Goal: Check status: Check status

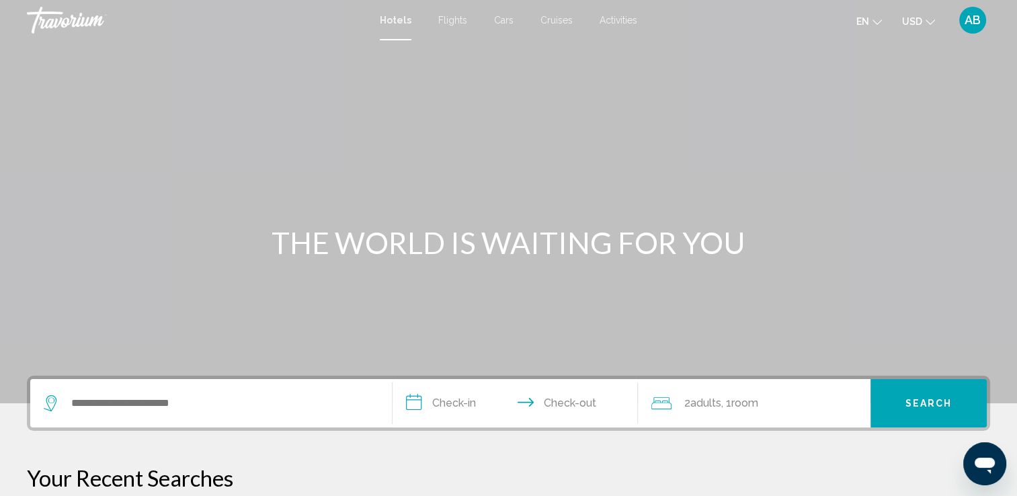
click at [972, 20] on span "AB" at bounding box center [973, 19] width 16 height 13
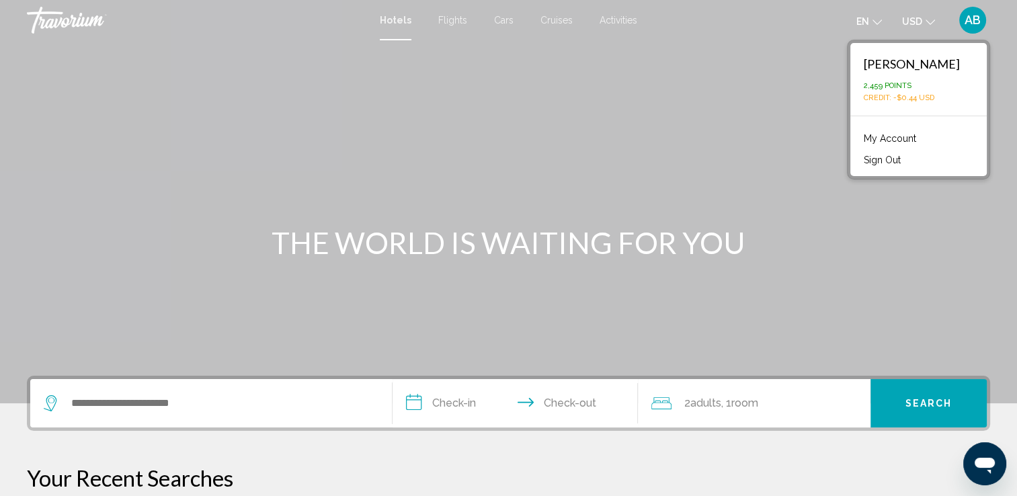
click at [900, 140] on link "My Account" at bounding box center [890, 138] width 66 height 17
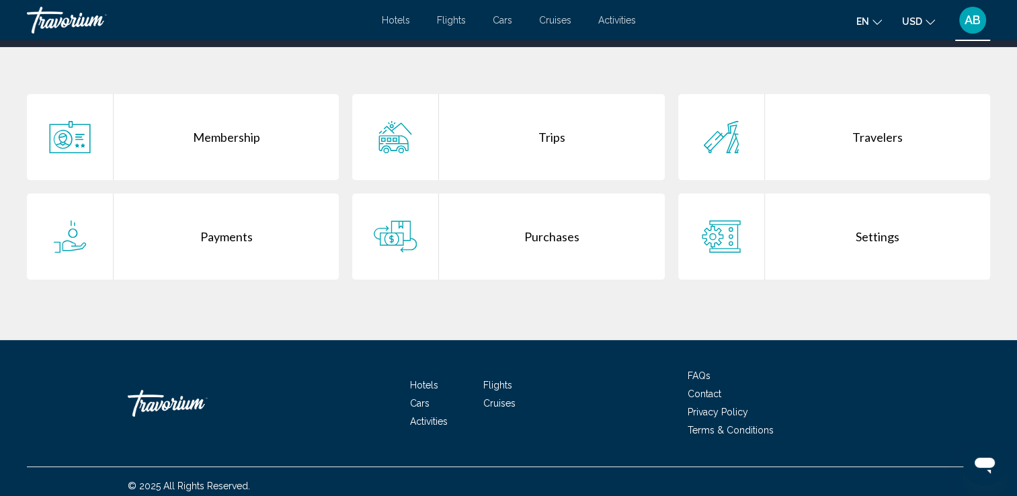
scroll to position [261, 0]
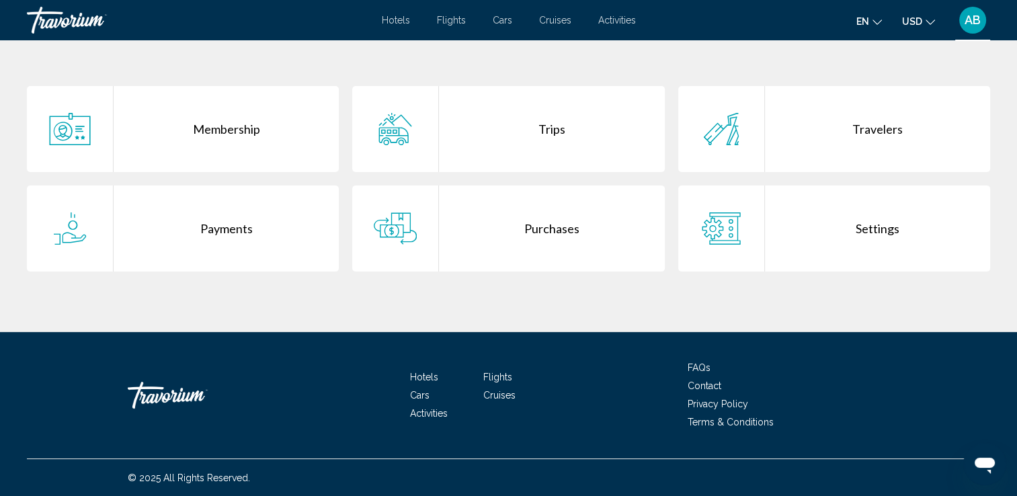
click at [567, 232] on div "Purchases" at bounding box center [551, 229] width 225 height 86
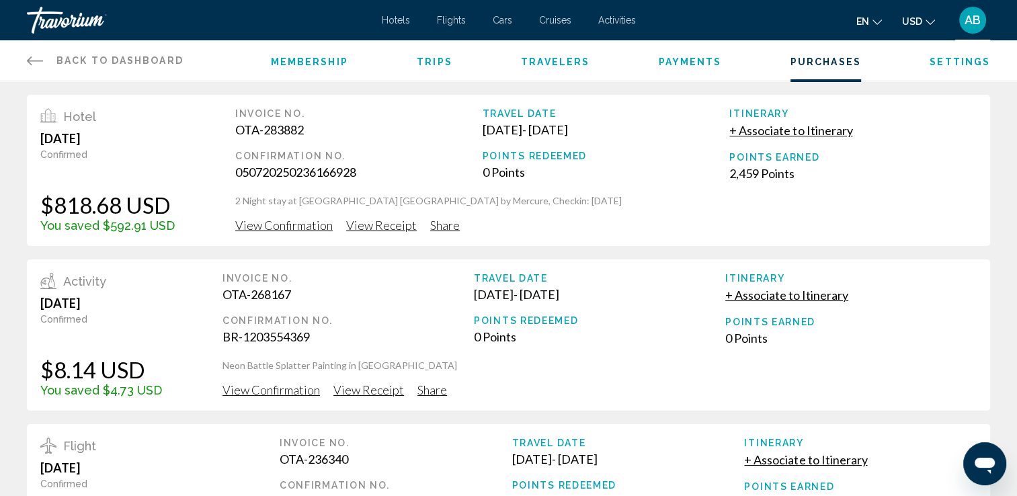
click at [312, 222] on span "View Confirmation" at bounding box center [284, 225] width 98 height 15
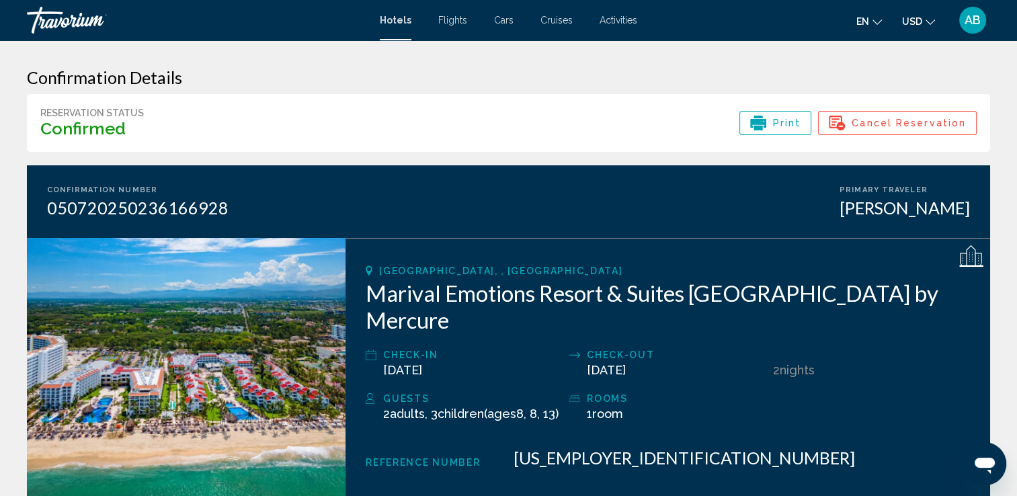
click at [791, 120] on span "Print" at bounding box center [787, 123] width 28 height 23
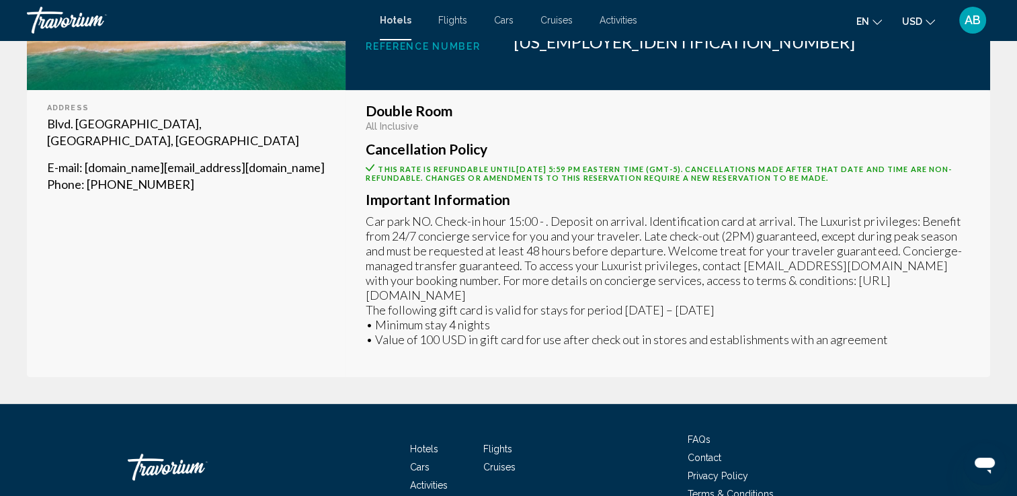
scroll to position [418, 0]
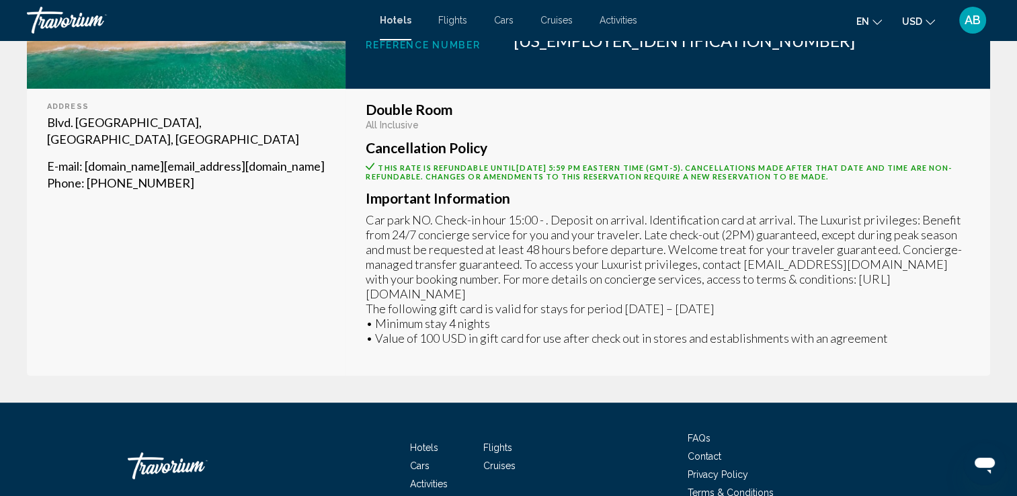
drag, startPoint x: 492, startPoint y: 290, endPoint x: 570, endPoint y: 290, distance: 77.3
click at [570, 290] on p "Car park NO. Check-in hour 15:00 - . Deposit on arrival. Identification card at…" at bounding box center [668, 278] width 605 height 133
copy p "[DOMAIN_NAME]"
